Goal: Task Accomplishment & Management: Use online tool/utility

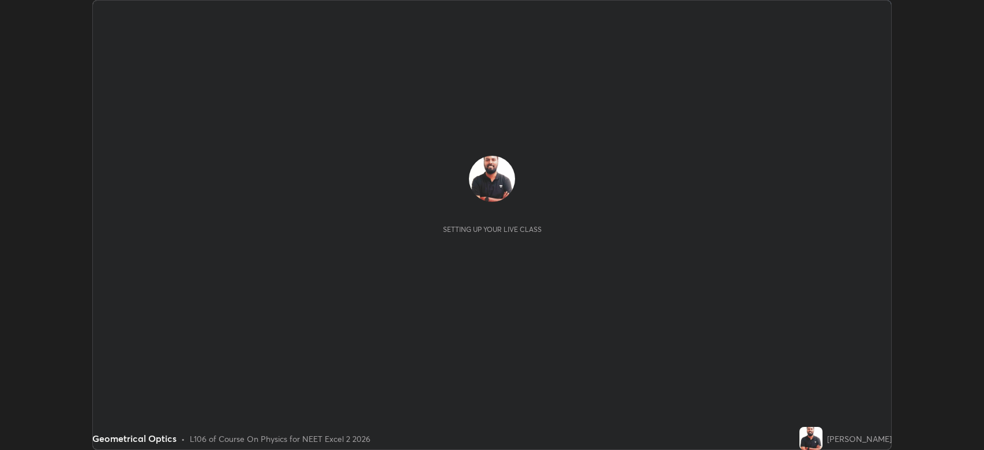
scroll to position [450, 984]
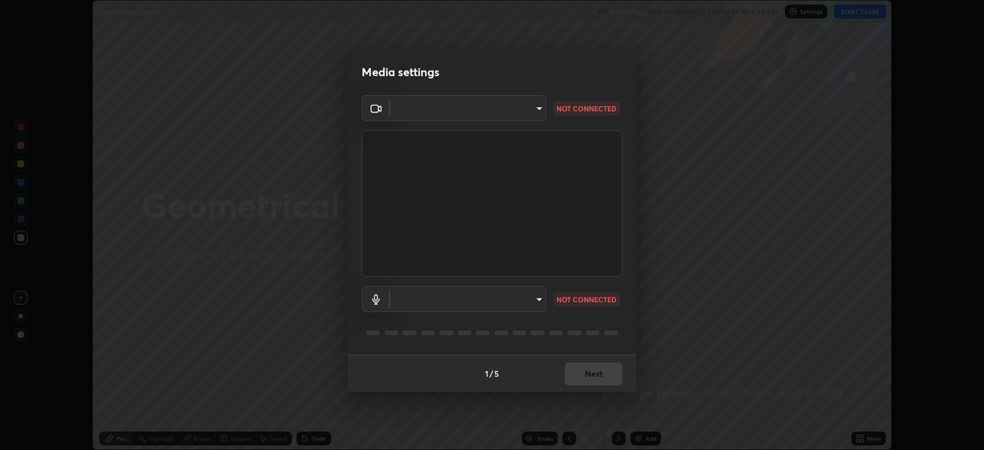
type input "794d03a334ab6cf92daa4269f68d25c817b6d7b5e31d9684855891884d0ab025"
type input "abfe49ea231096676f5dffd5fc284de79416b2b6bf9f32d11a432ff20e5decec"
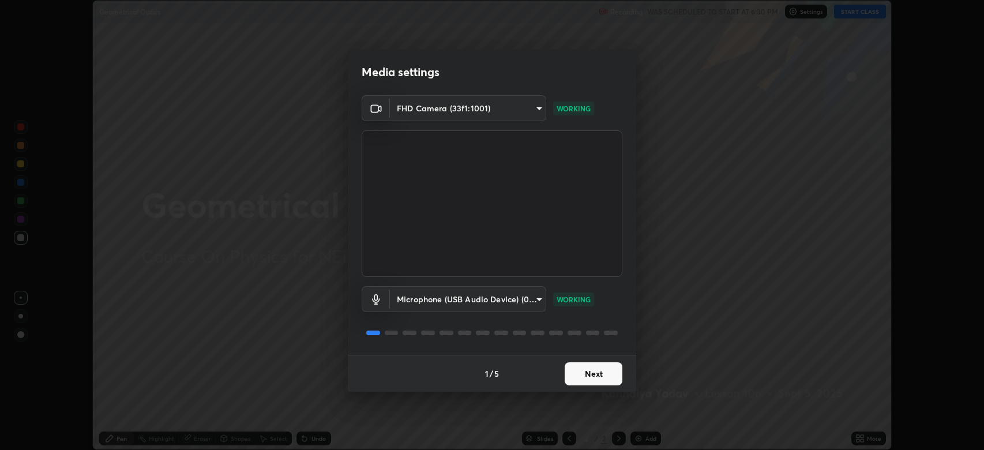
click at [596, 372] on button "Next" at bounding box center [594, 373] width 58 height 23
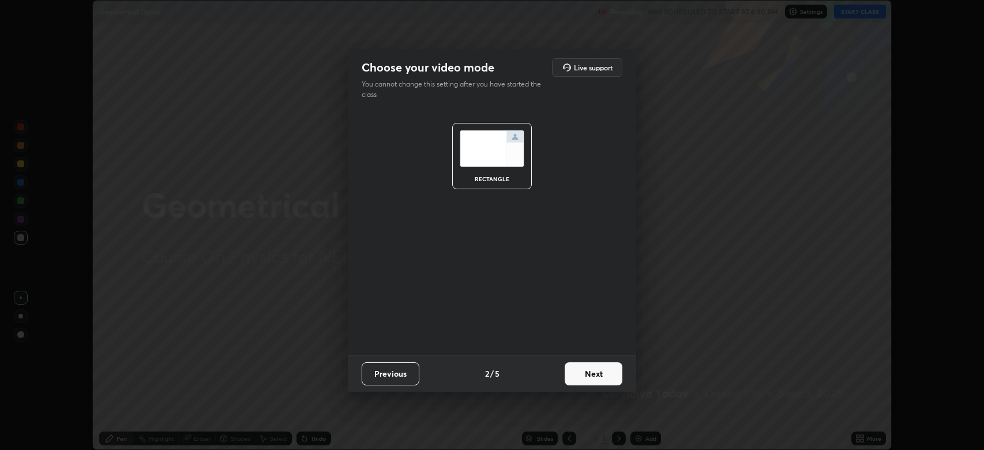
click at [596, 372] on button "Next" at bounding box center [594, 373] width 58 height 23
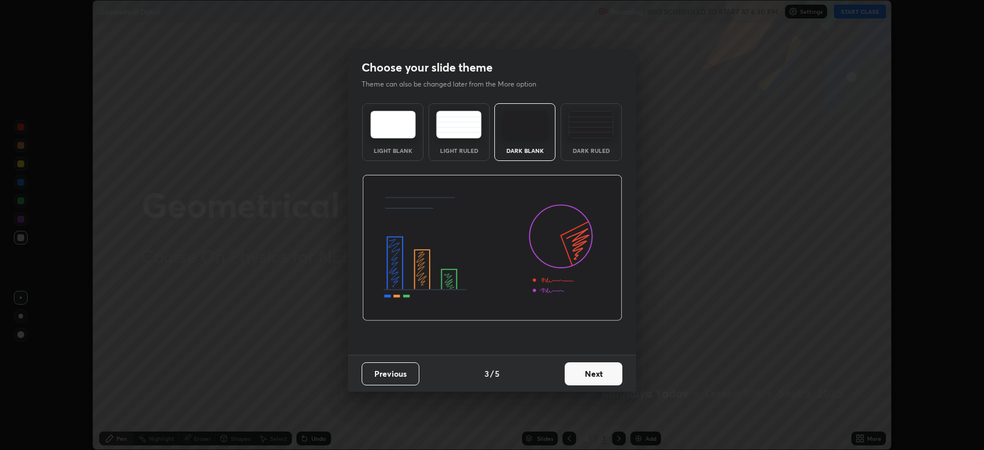
click at [598, 372] on button "Next" at bounding box center [594, 373] width 58 height 23
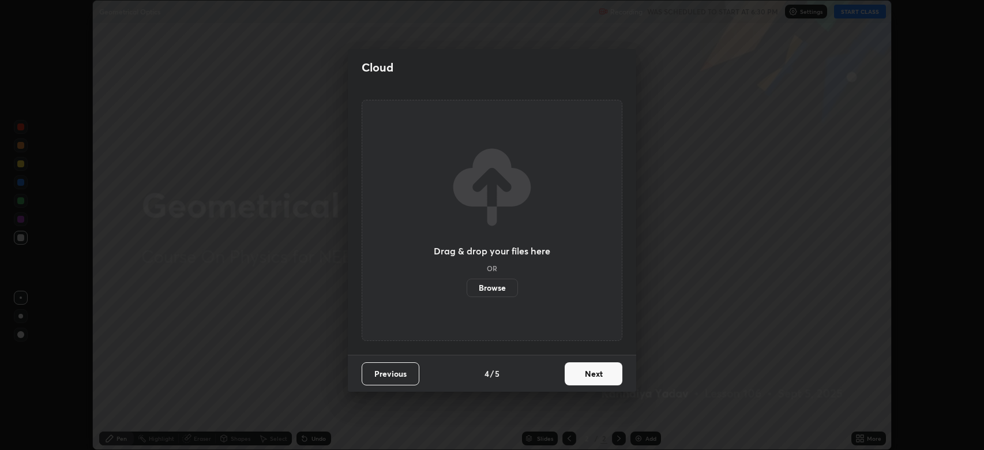
click at [597, 375] on button "Next" at bounding box center [594, 373] width 58 height 23
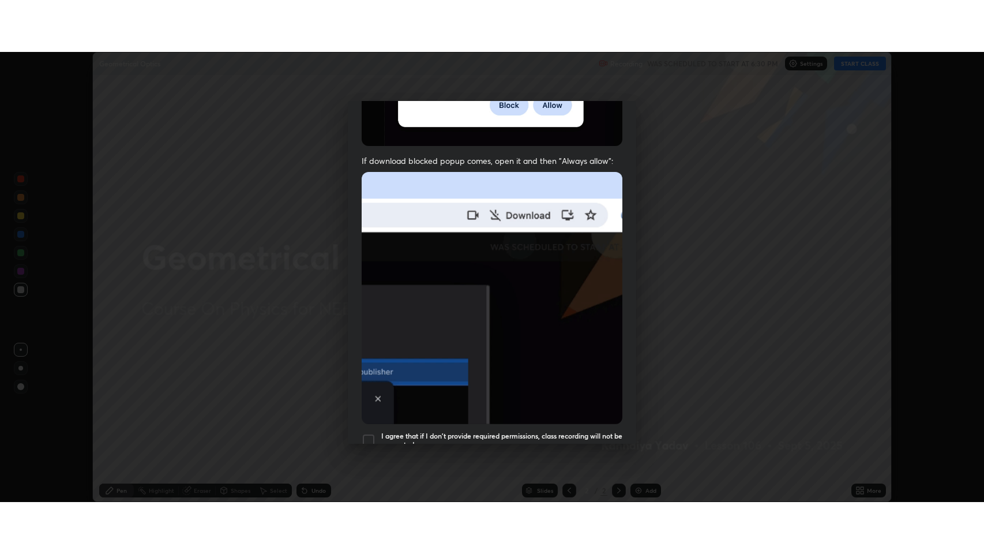
scroll to position [234, 0]
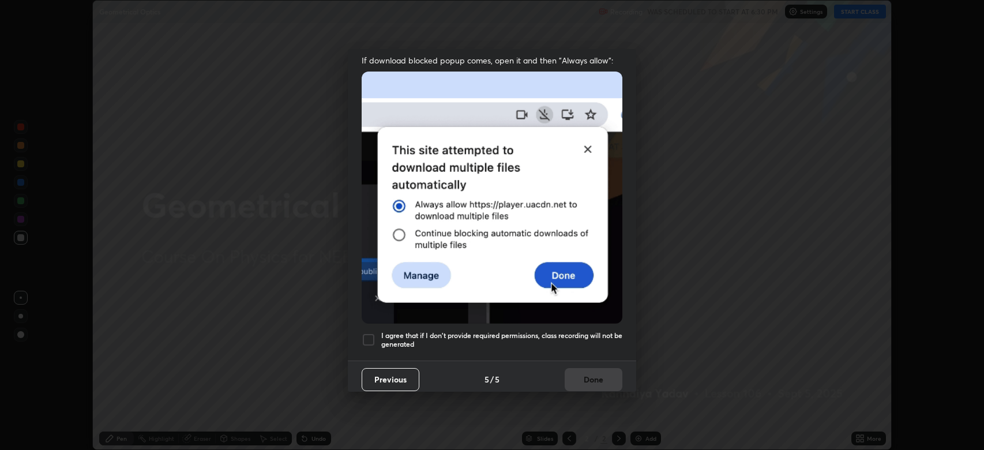
click at [365, 335] on div at bounding box center [369, 340] width 14 height 14
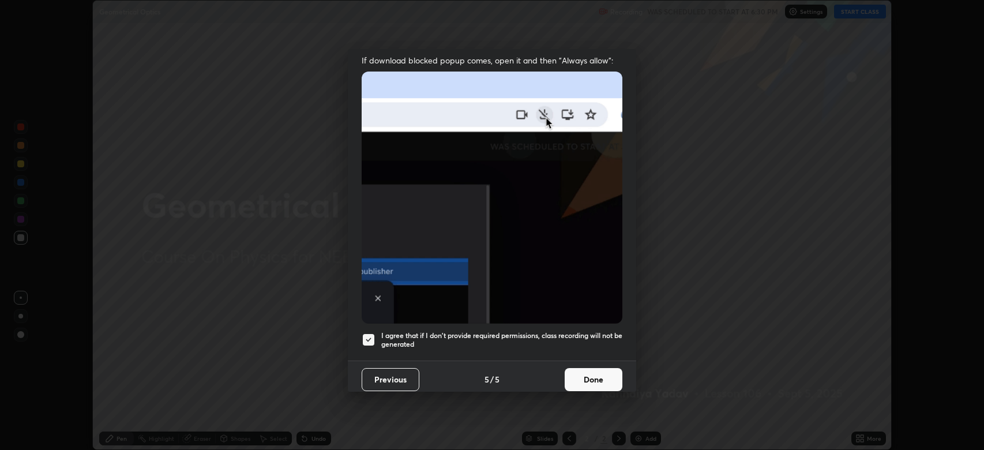
click at [598, 375] on button "Done" at bounding box center [594, 379] width 58 height 23
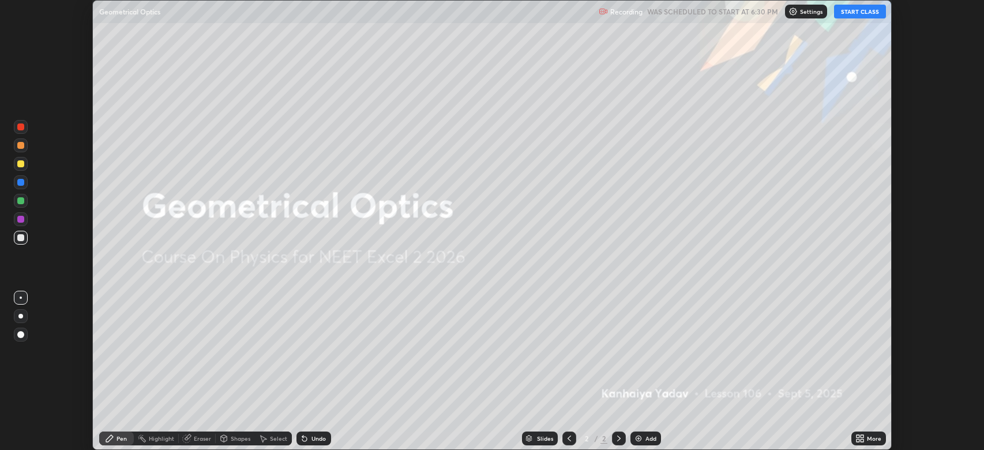
click at [858, 14] on button "START CLASS" at bounding box center [860, 12] width 52 height 14
click at [859, 440] on icon at bounding box center [858, 440] width 3 height 3
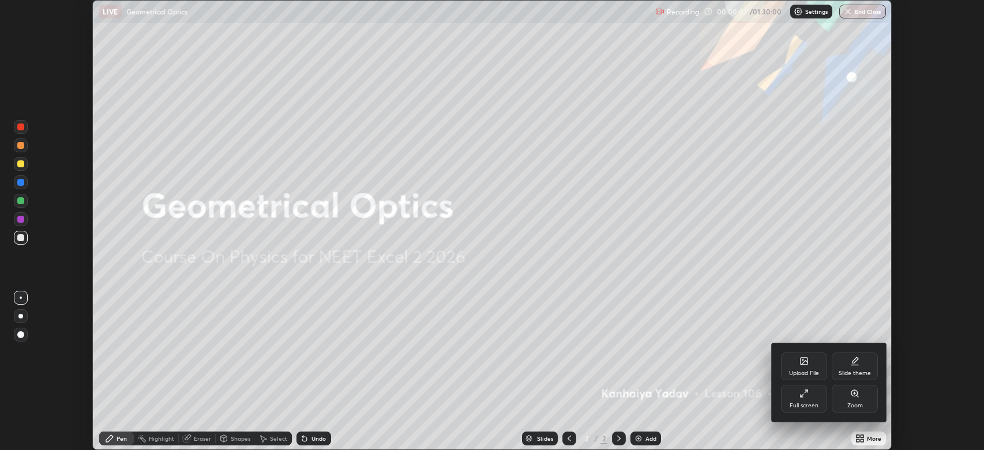
click at [801, 398] on icon at bounding box center [804, 393] width 9 height 9
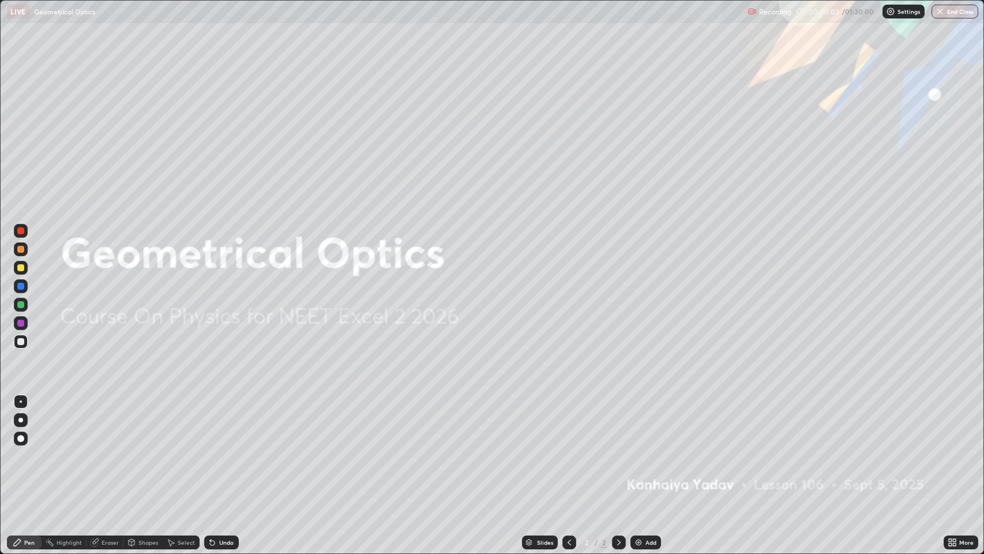
scroll to position [554, 984]
